Goal: Find specific page/section: Find specific page/section

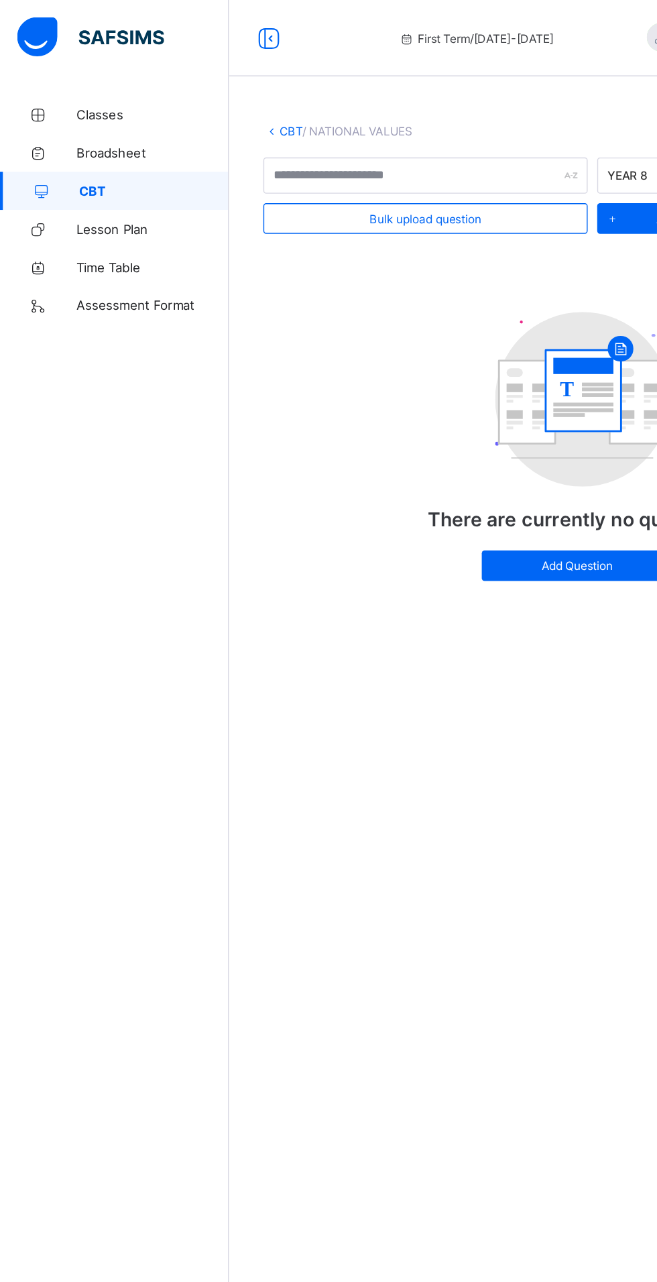
click at [106, 156] on span "Lesson Plan" at bounding box center [107, 161] width 107 height 11
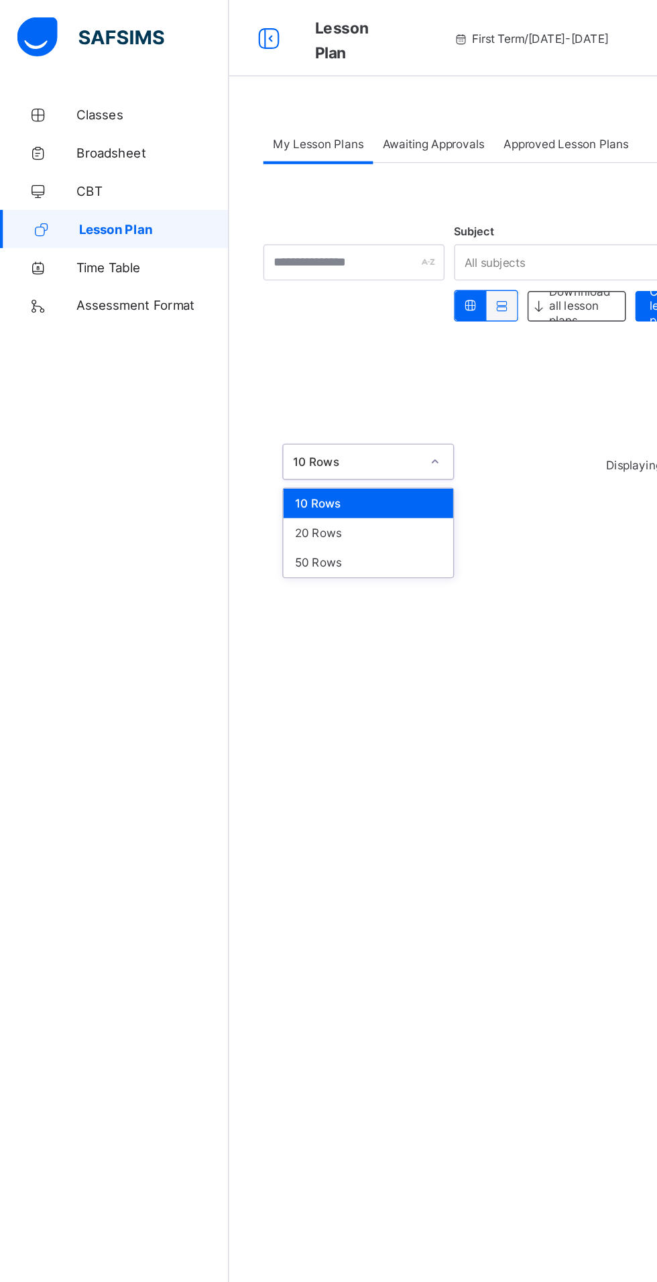
click at [278, 371] on div "20 Rows" at bounding box center [258, 374] width 119 height 21
click at [107, 130] on span "CBT" at bounding box center [107, 134] width 107 height 11
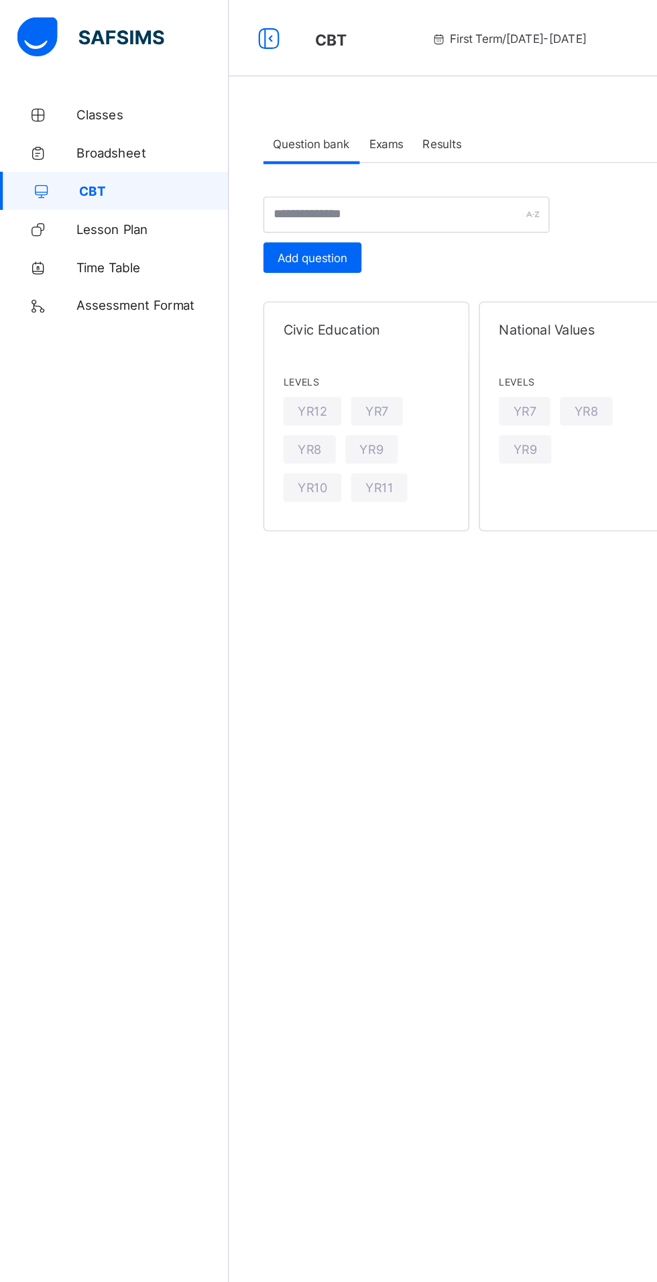
click at [101, 107] on span "Broadsheet" at bounding box center [107, 107] width 107 height 11
